Goal: Check status: Check status

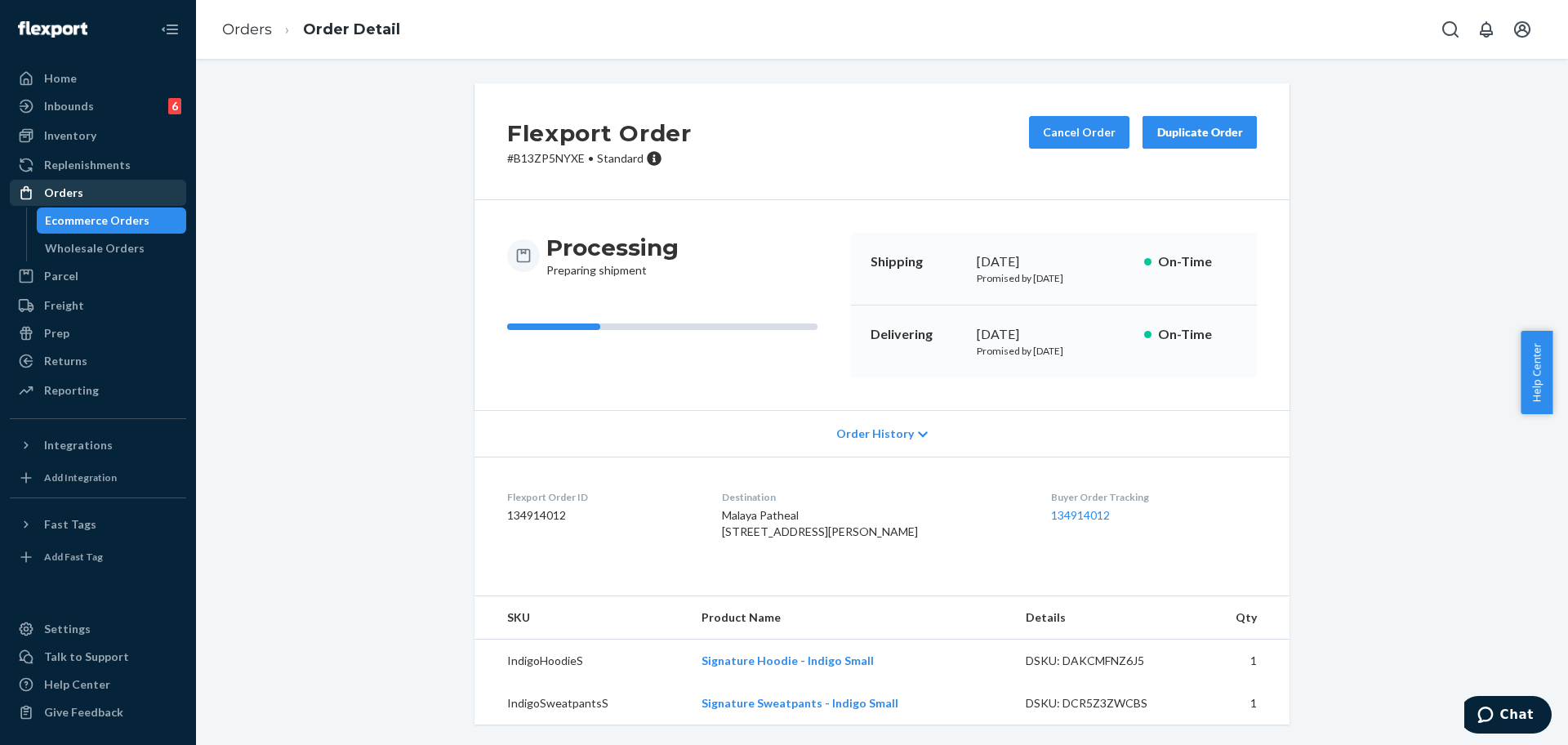
click at [81, 191] on div "Orders" at bounding box center [98, 193] width 173 height 23
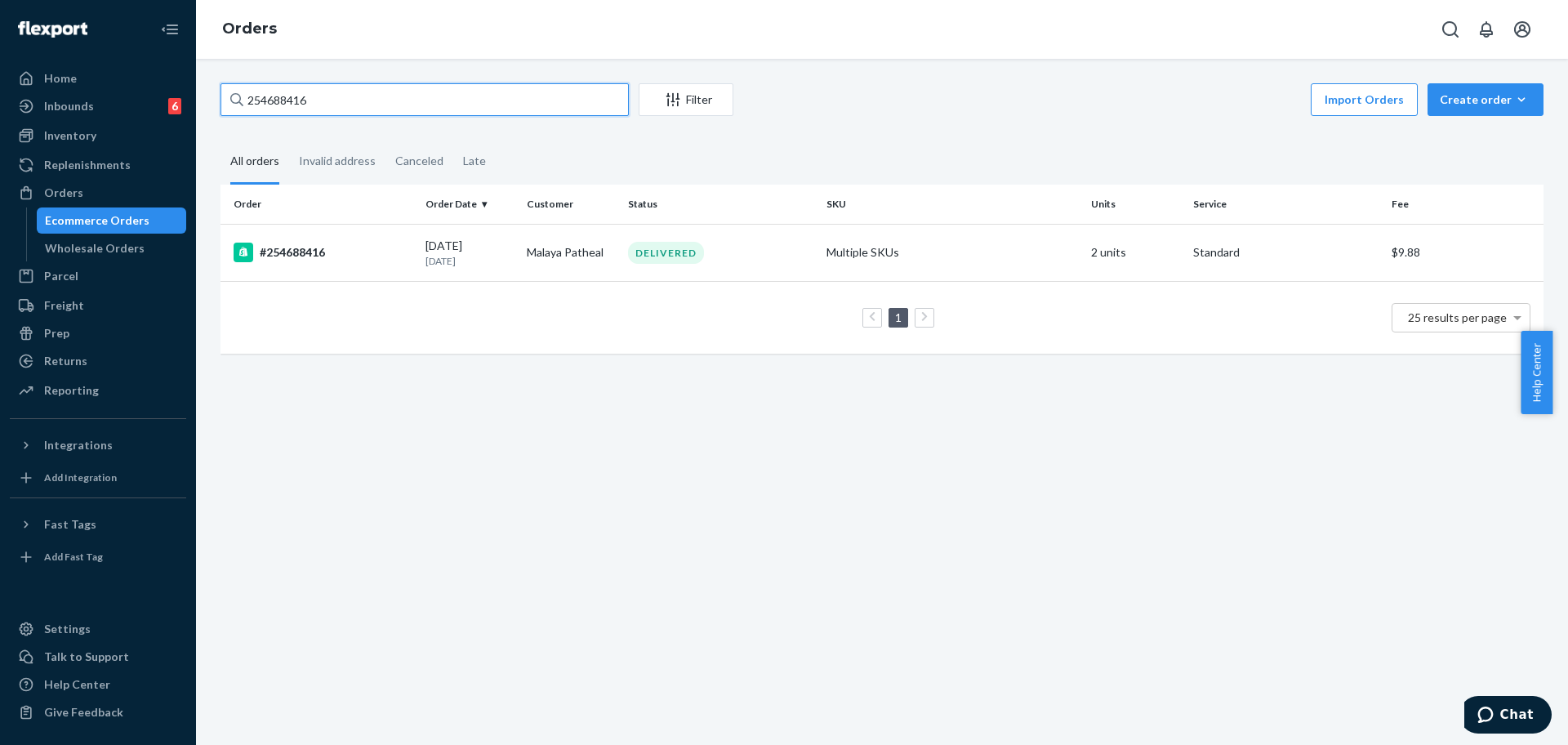
click at [369, 109] on input "254688416" at bounding box center [425, 99] width 409 height 33
paste input "307273"
type input "254307273"
click at [399, 248] on div "#254307273" at bounding box center [322, 252] width 179 height 19
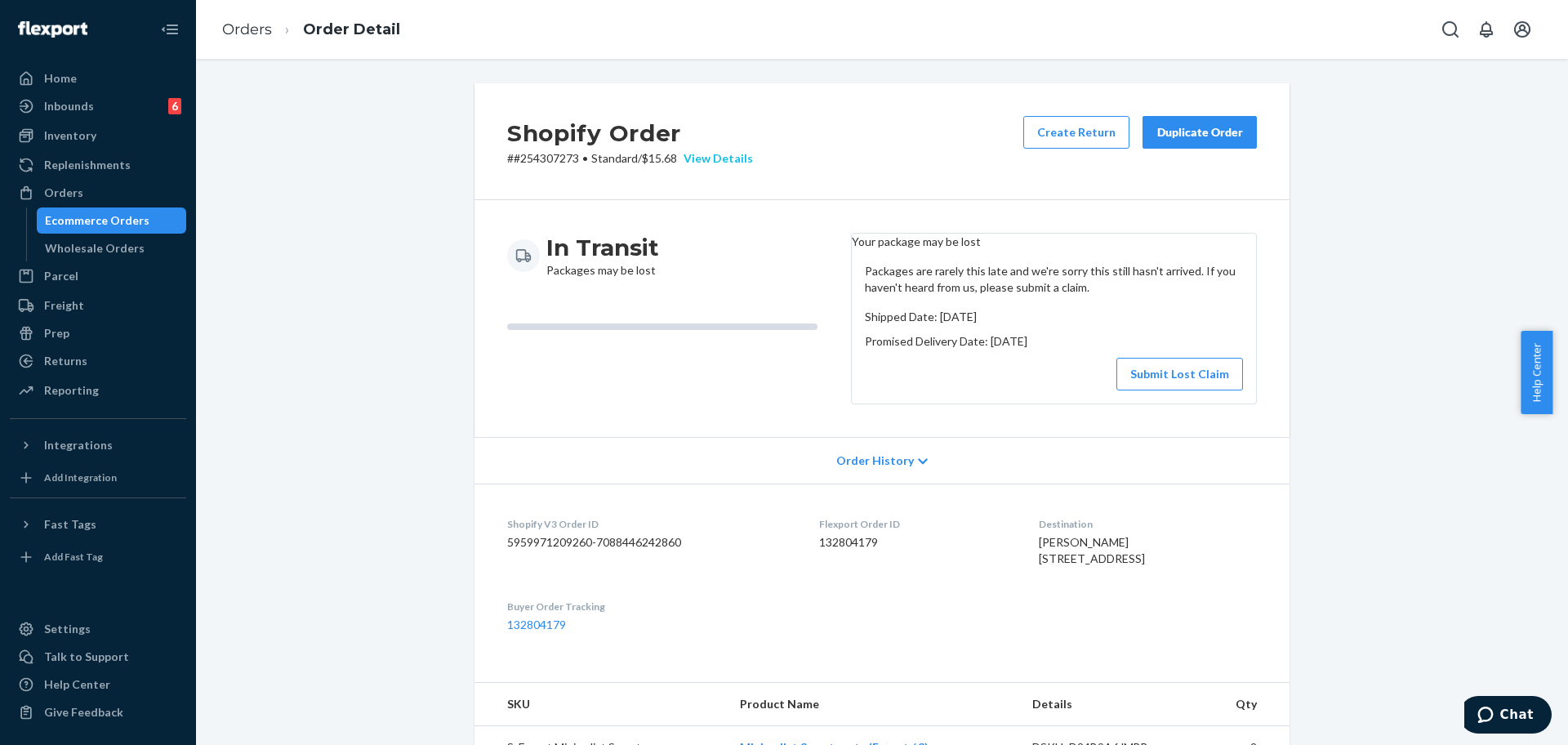
click at [707, 161] on div "View Details" at bounding box center [715, 158] width 76 height 16
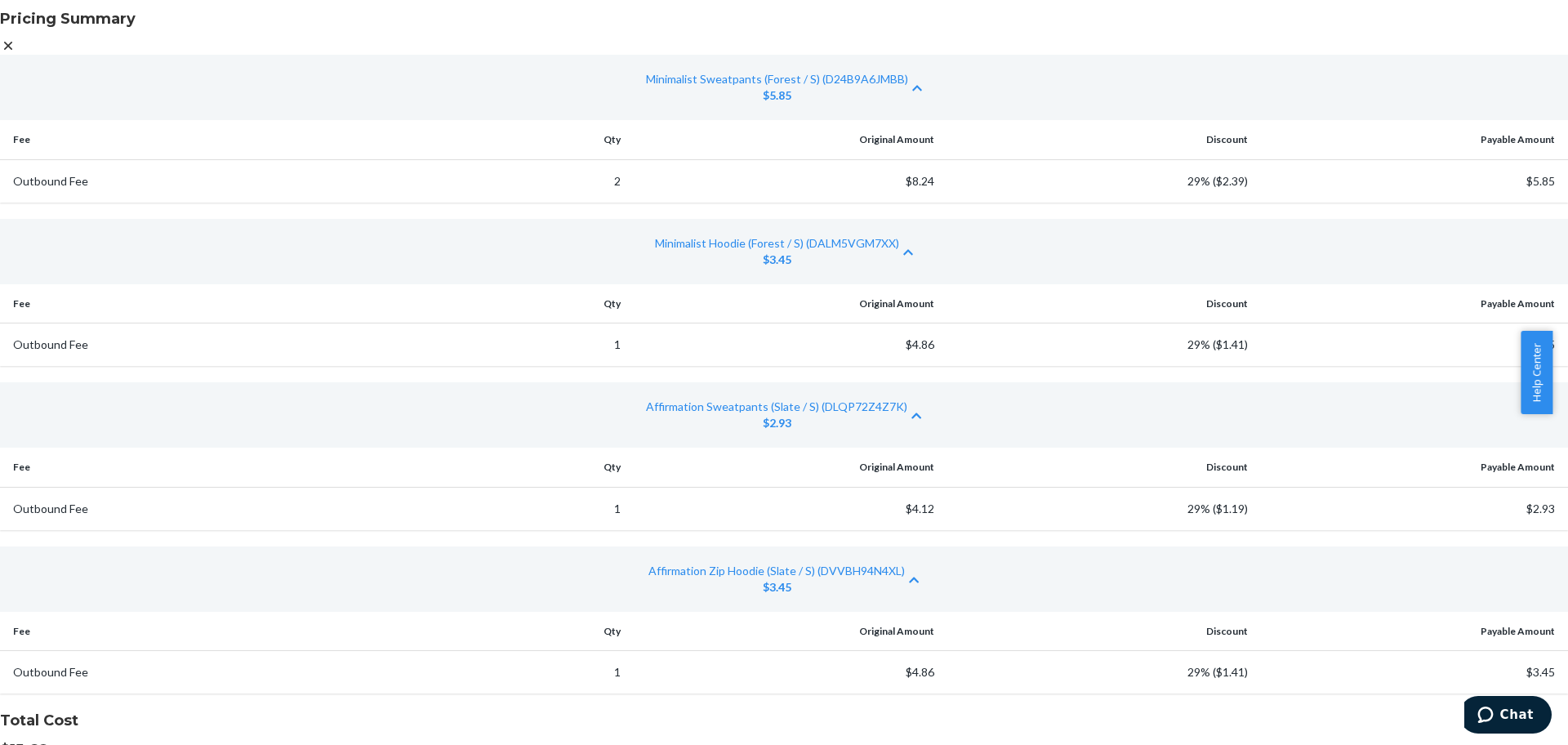
click at [16, 54] on icon at bounding box center [8, 45] width 16 height 16
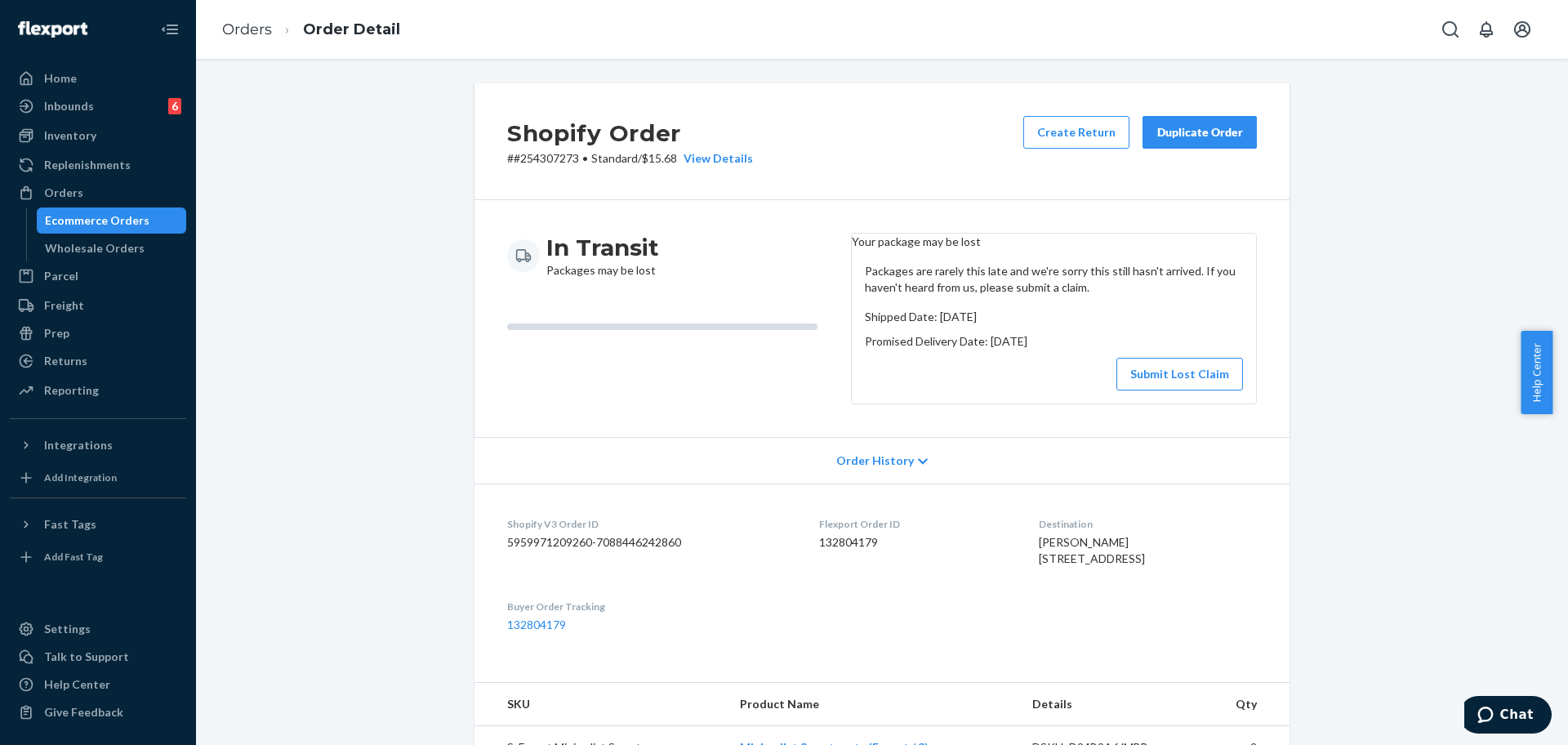
click at [1170, 142] on button "Duplicate Order" at bounding box center [1200, 132] width 115 height 33
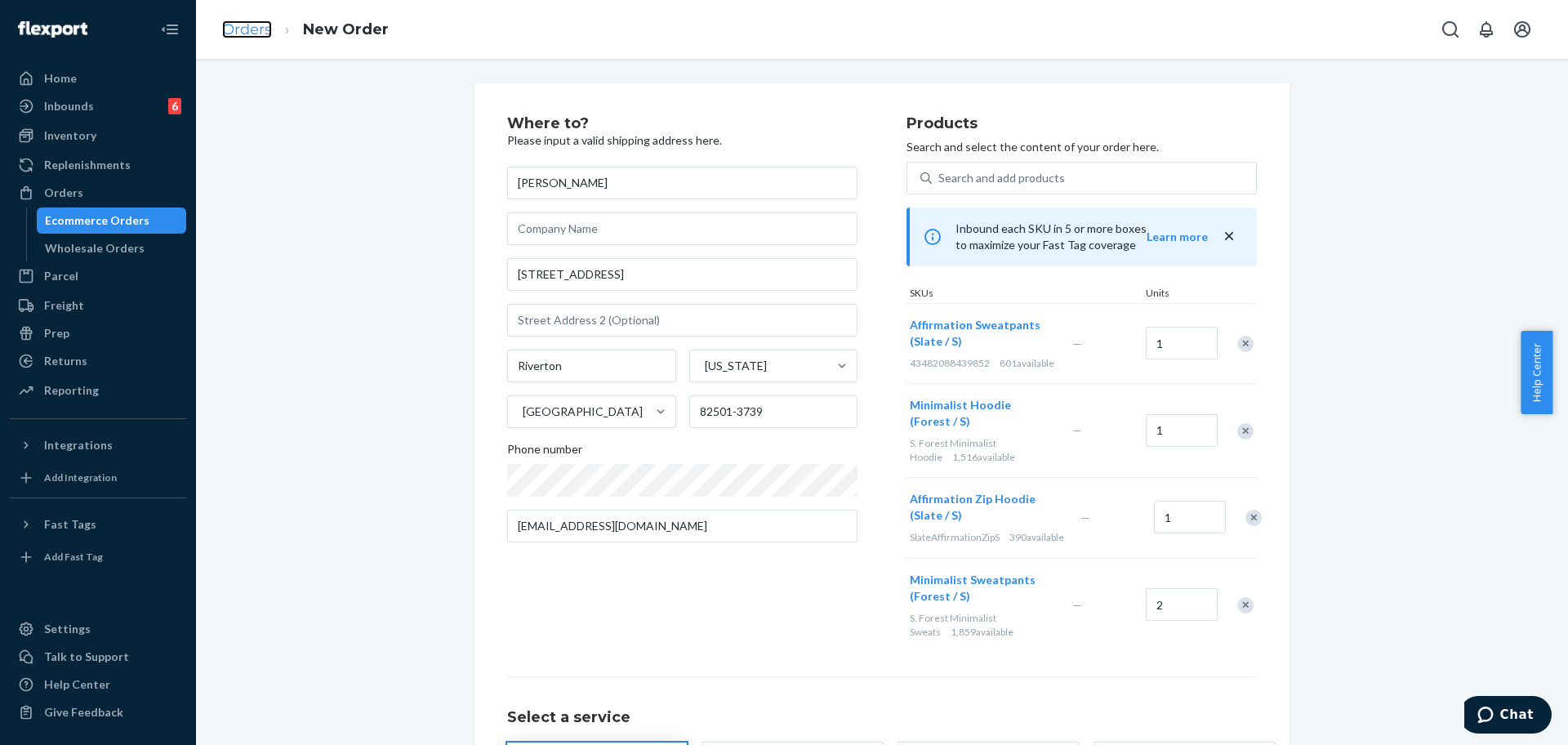
click at [254, 35] on link "Orders" at bounding box center [247, 29] width 50 height 18
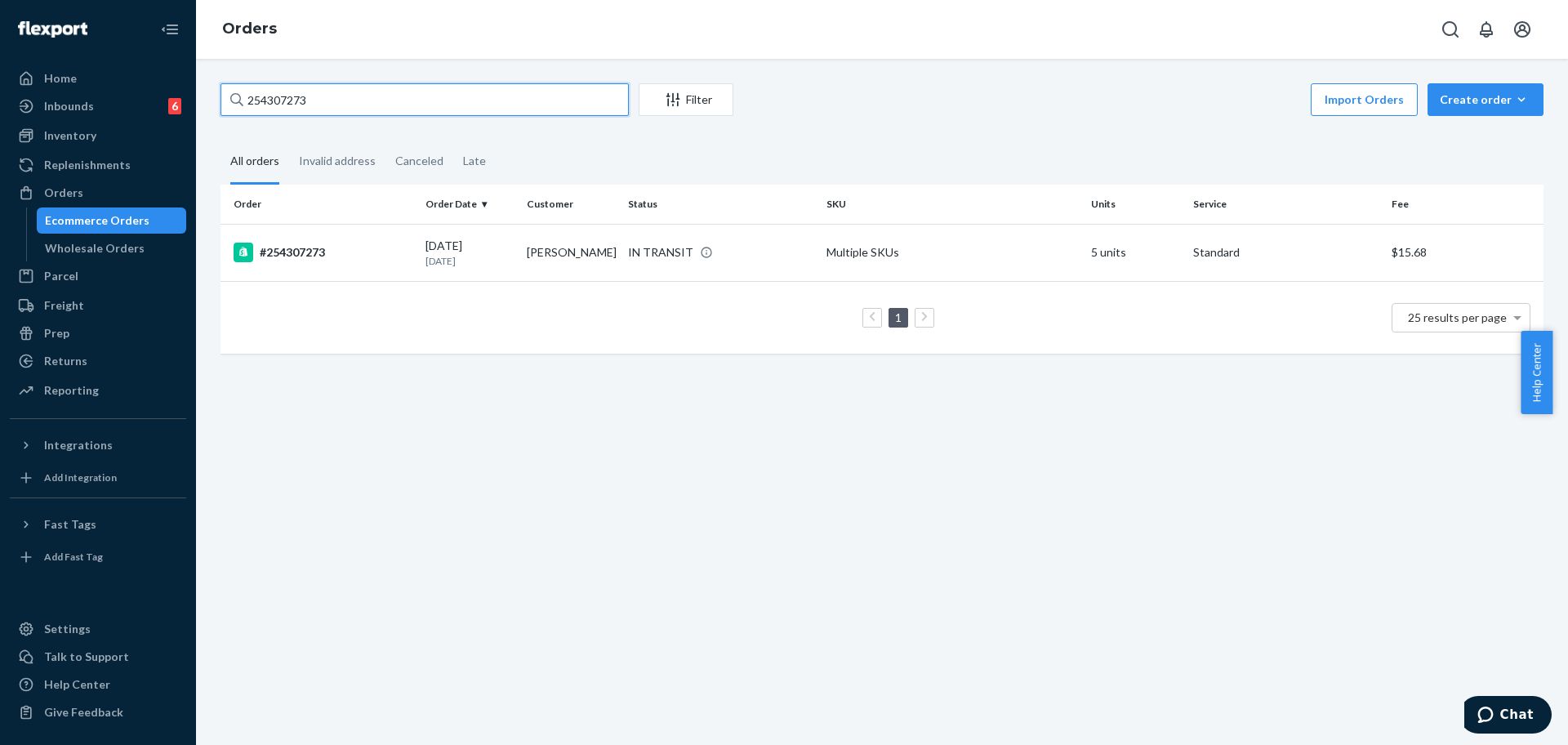
click at [350, 87] on input "254307273" at bounding box center [425, 99] width 409 height 33
click at [296, 249] on div "#254307273" at bounding box center [322, 252] width 179 height 19
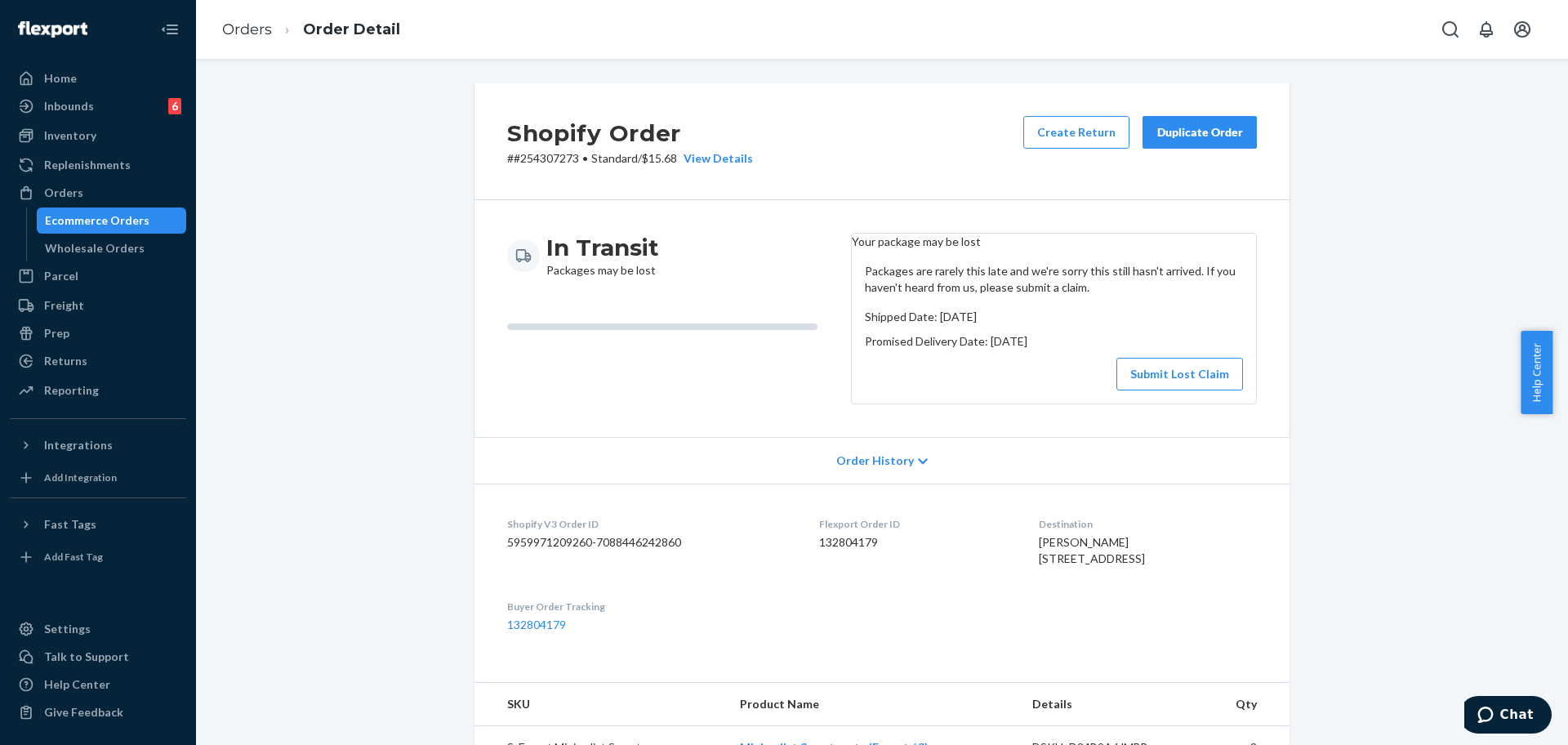
scroll to position [204, 0]
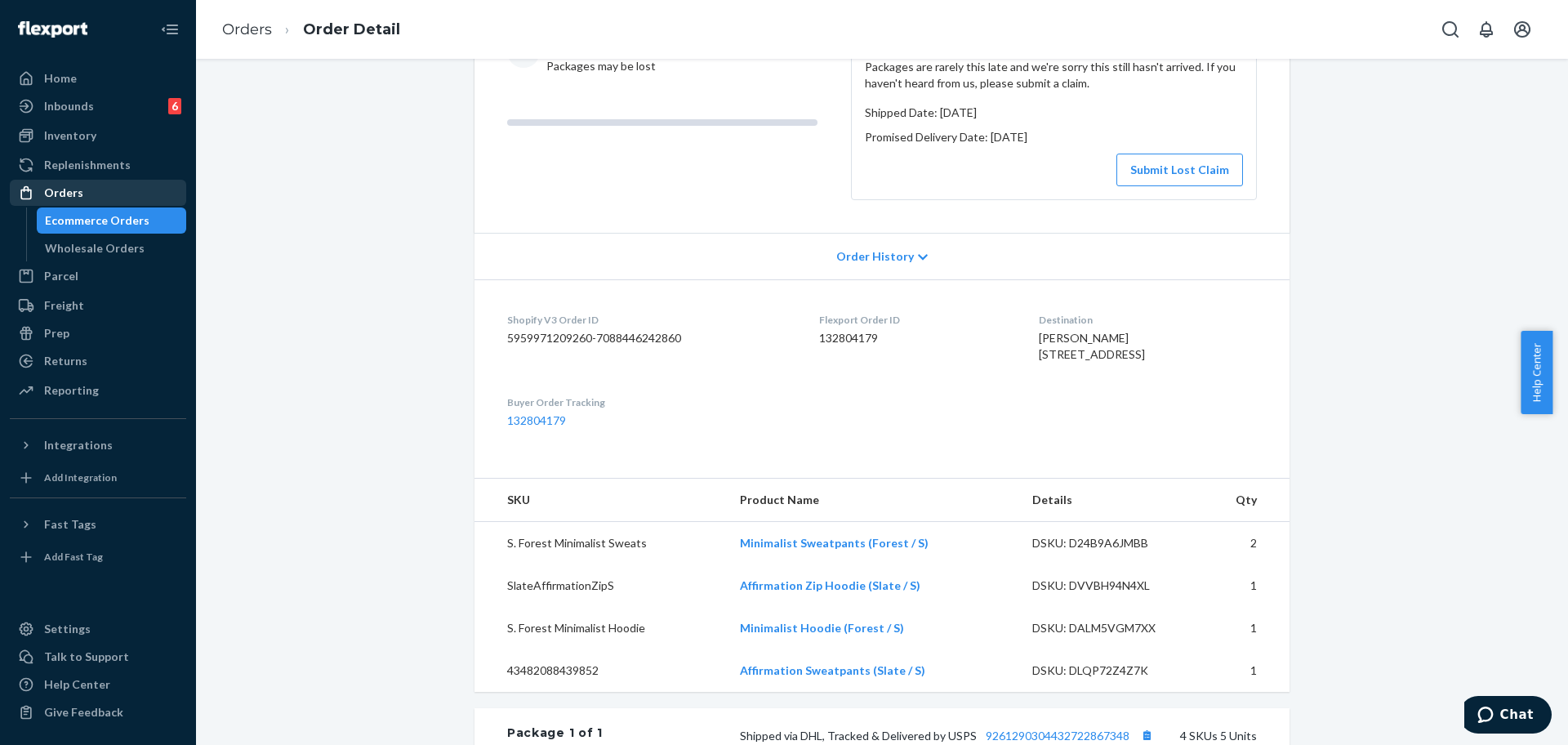
click at [71, 195] on div "Orders" at bounding box center [63, 192] width 39 height 16
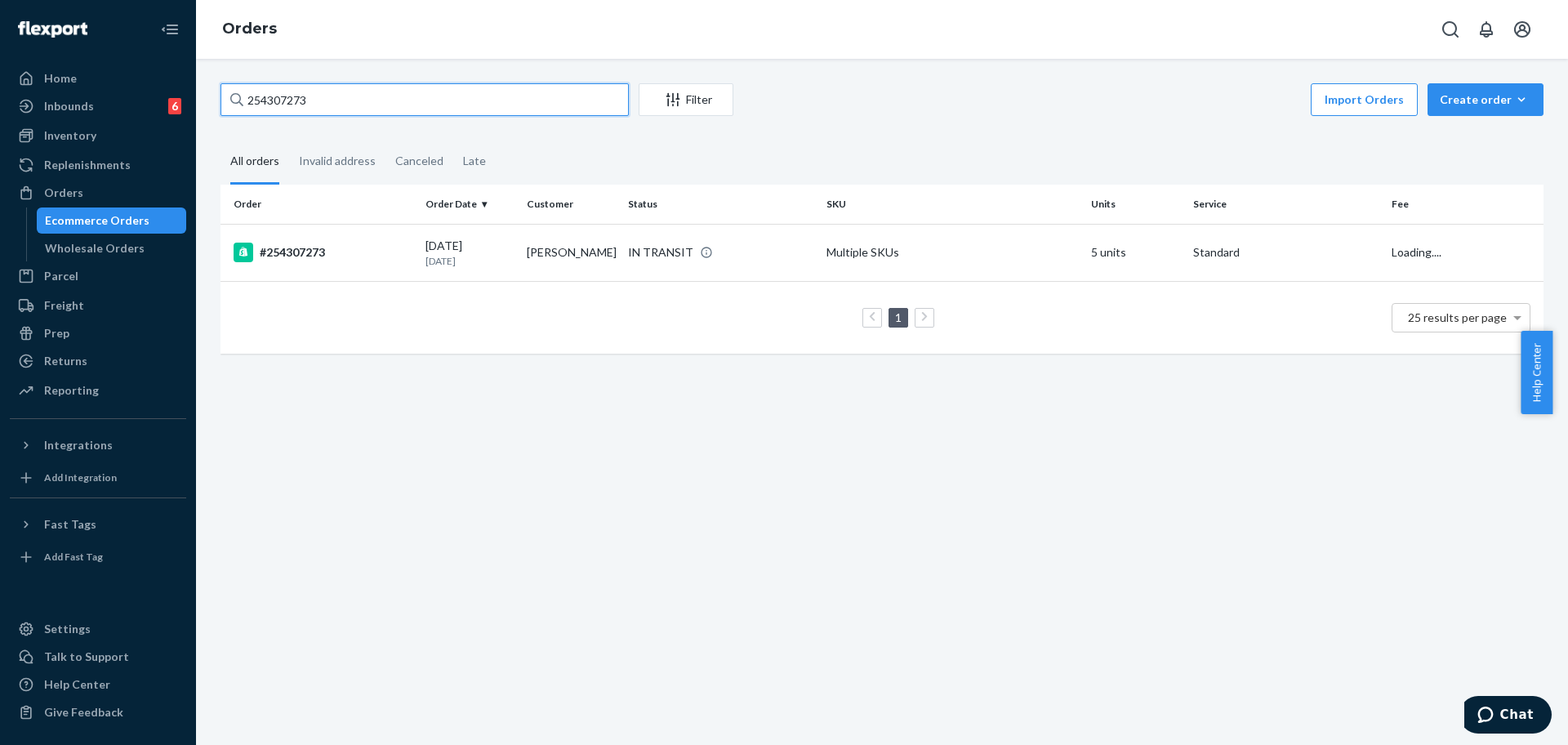
click at [287, 103] on input "254307273" at bounding box center [425, 99] width 409 height 33
paste input "485634"
type input "254485634"
click at [309, 257] on div "#254485634" at bounding box center [322, 252] width 179 height 19
